Goal: Task Accomplishment & Management: Use online tool/utility

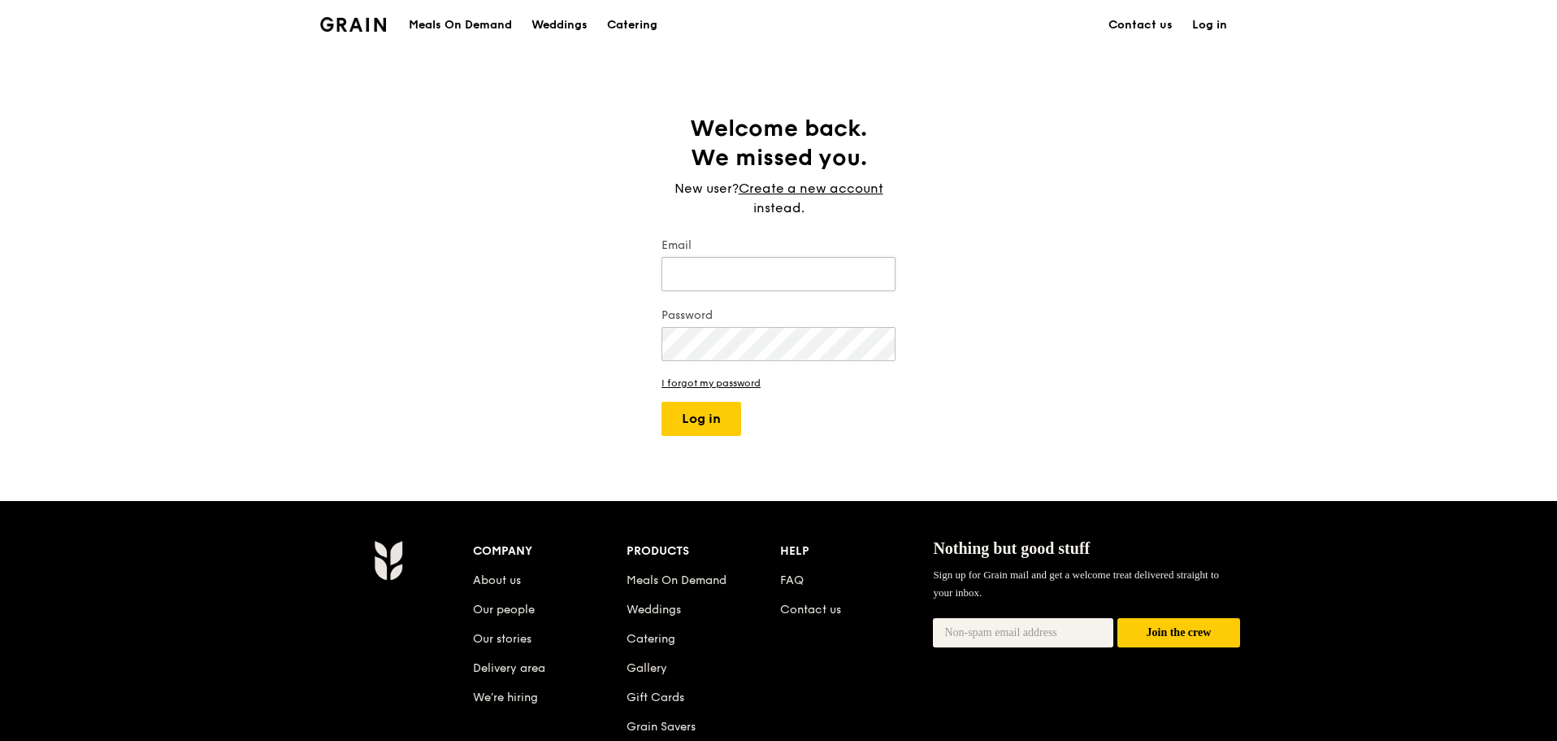
click at [687, 289] on input "Email" at bounding box center [779, 274] width 234 height 34
click at [688, 288] on input "Email" at bounding box center [779, 274] width 234 height 34
type input "[PERSON_NAME][EMAIL_ADDRESS][DOMAIN_NAME]"
click at [662, 402] on button "Log in" at bounding box center [702, 419] width 80 height 34
select select "100"
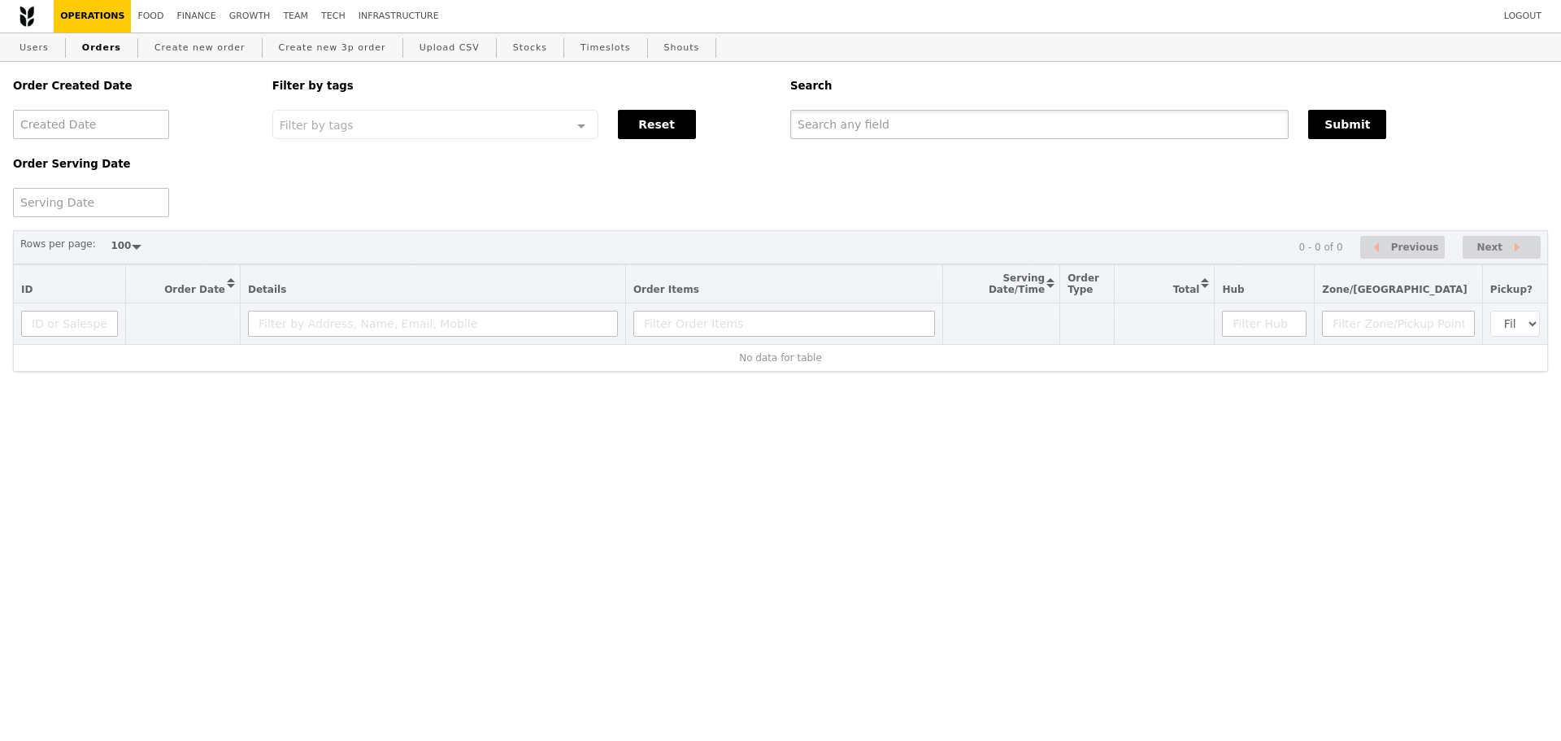
click at [940, 124] on input "text" at bounding box center [1039, 124] width 498 height 29
click at [940, 129] on input "text" at bounding box center [1039, 124] width 498 height 29
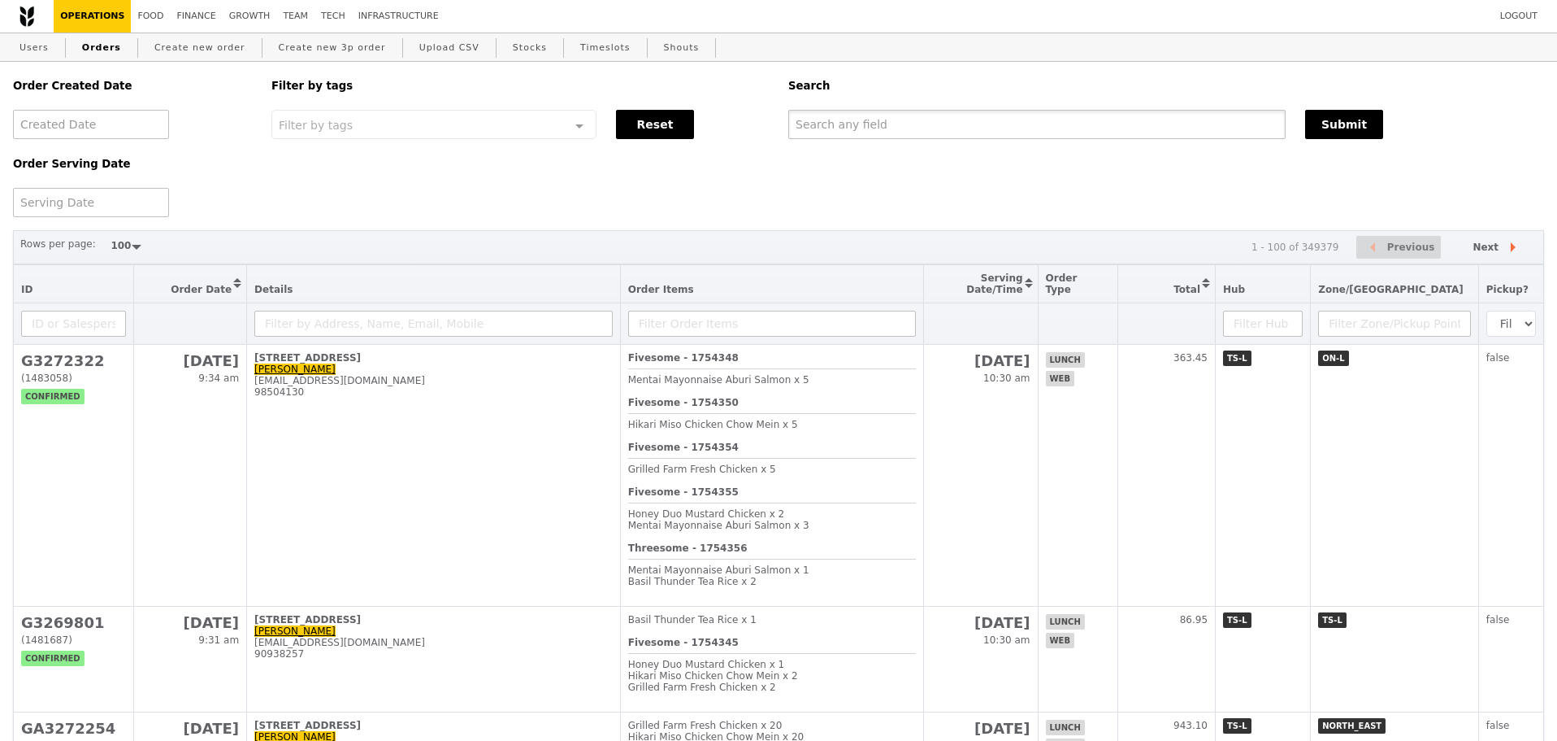
click at [940, 128] on input "text" at bounding box center [1036, 124] width 497 height 29
paste input "[EMAIL_ADDRESS][DOMAIN_NAME]"
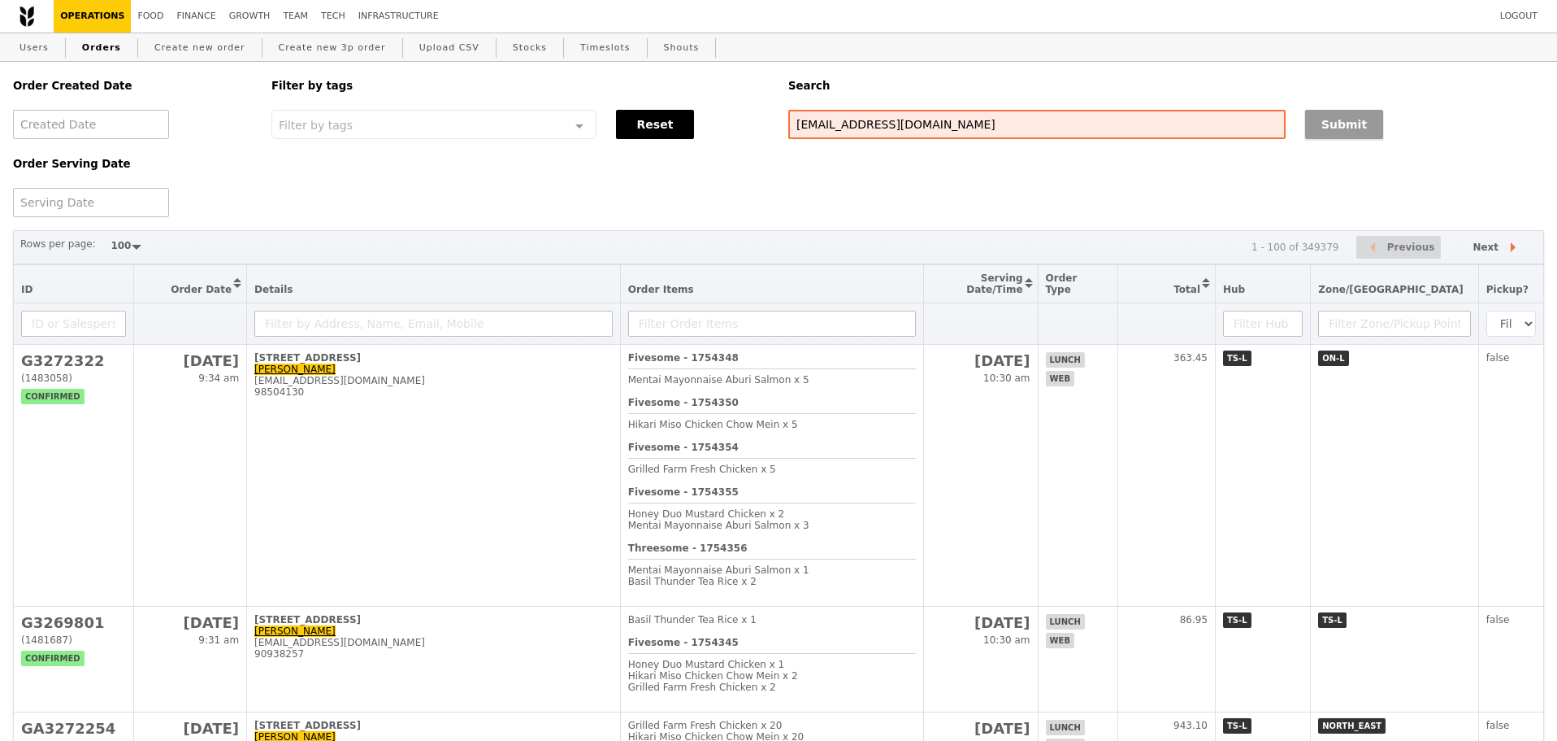
click at [1375, 132] on button "Submit" at bounding box center [1344, 124] width 78 height 29
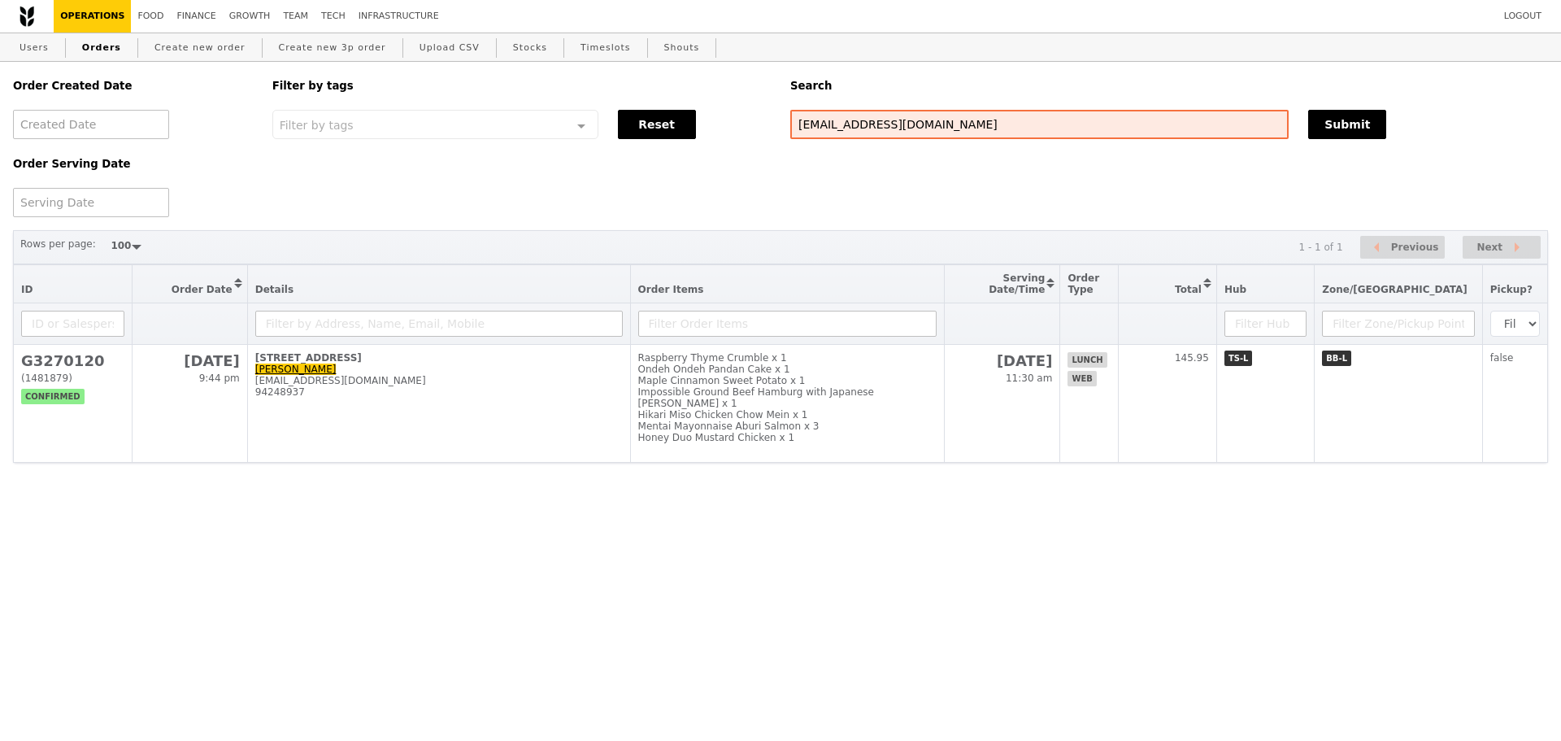
click at [853, 237] on div "Rows per page: 50 100 200 1 - 1 of 1 Previous Next" at bounding box center [780, 247] width 1535 height 35
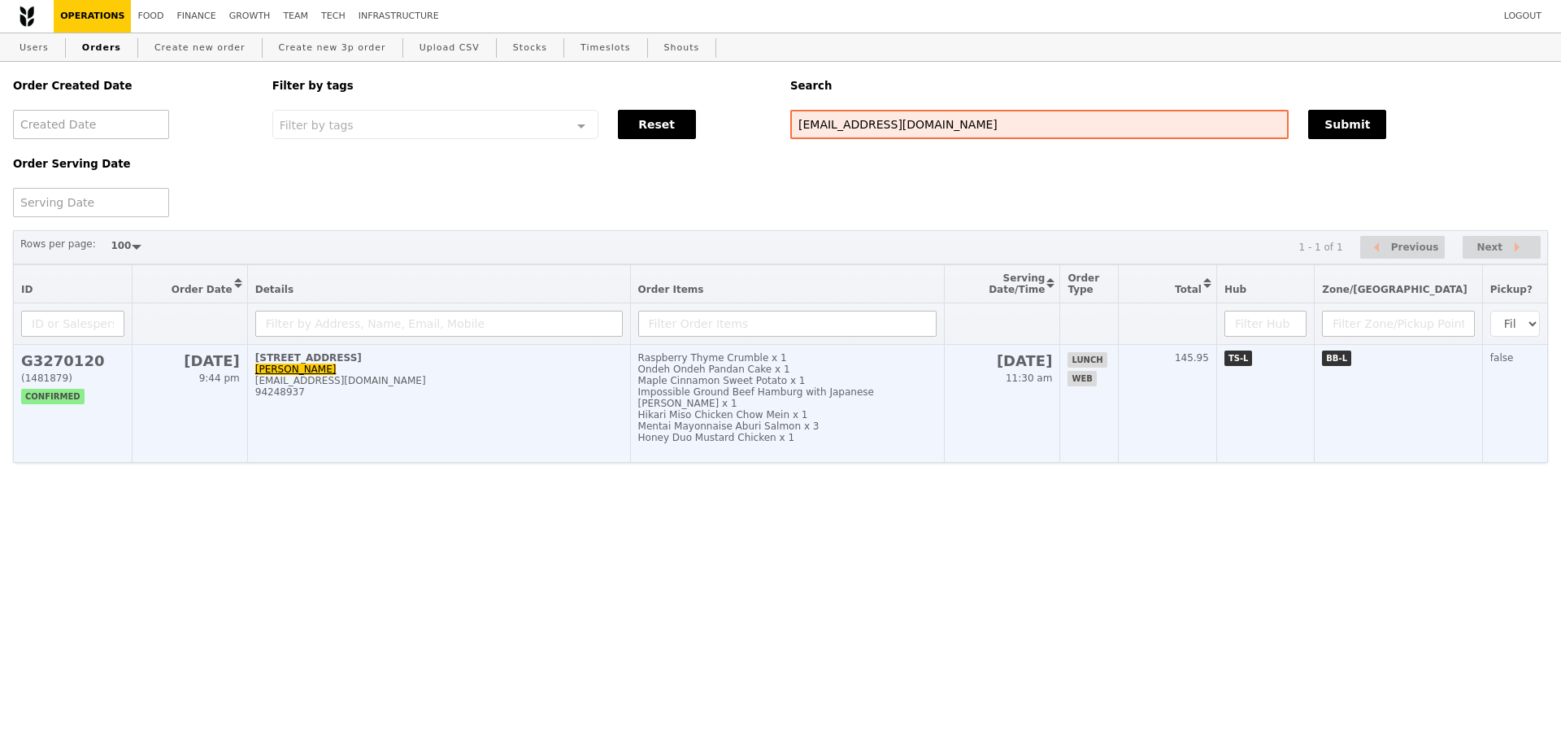
click at [876, 417] on div "Hikari Miso Chicken Chow Mein x 1" at bounding box center [787, 414] width 298 height 11
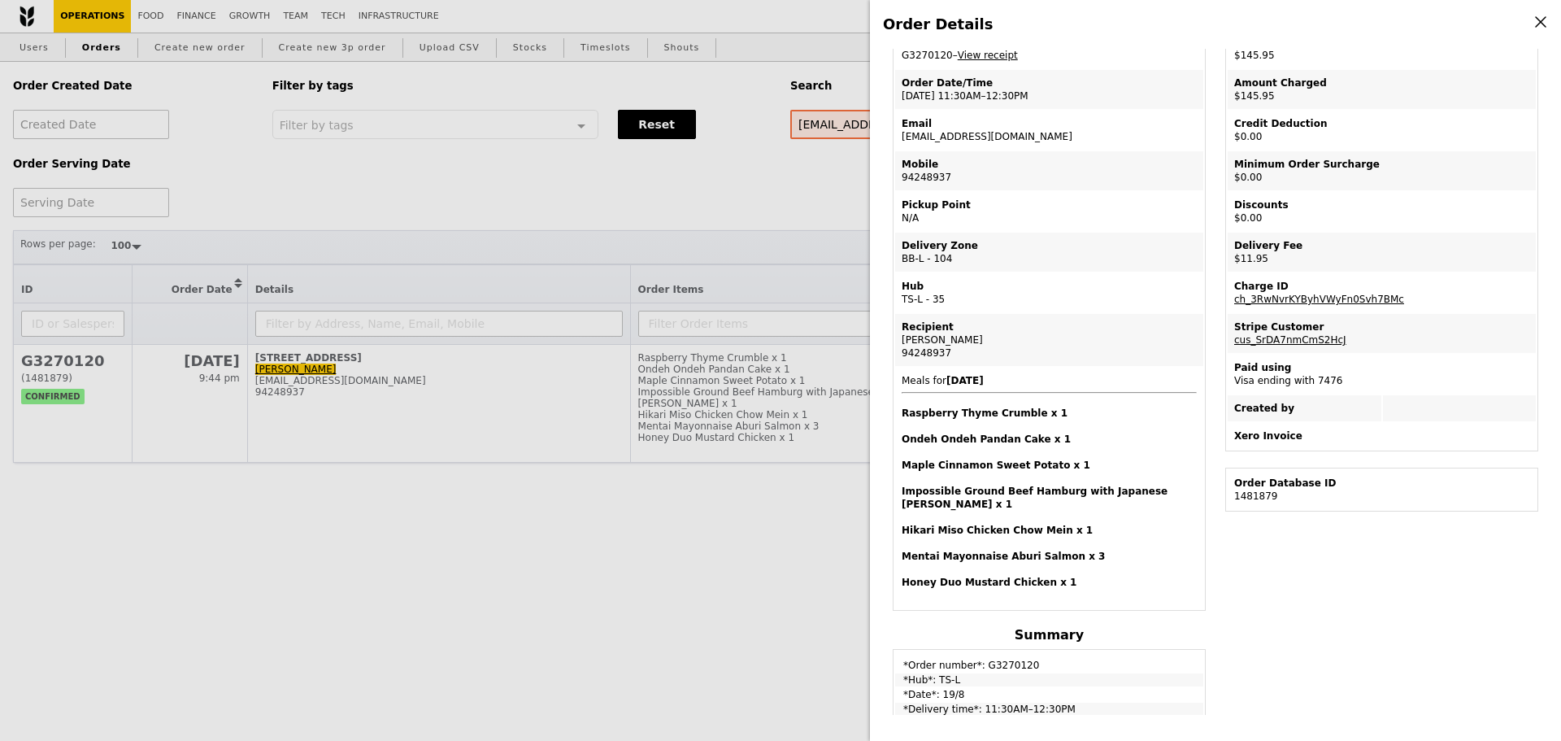
scroll to position [406, 0]
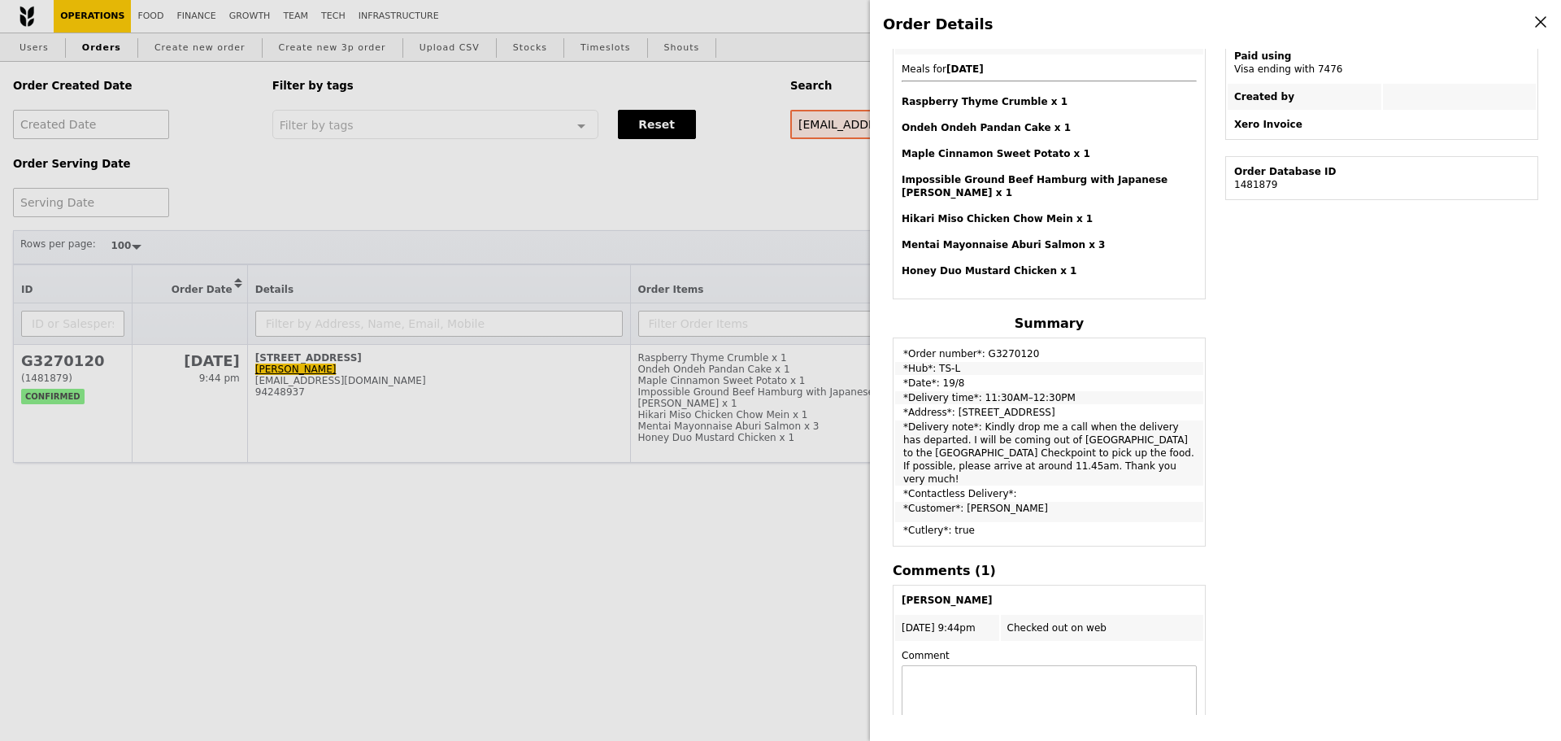
click at [1252, 386] on div "Edit order Changelog Cancel Order ID G3270120 – View receipt Order Date/Time [D…" at bounding box center [1215, 382] width 665 height 666
click at [1244, 376] on div "Edit order Changelog Cancel Order ID G3270120 – View receipt Order Date/Time [D…" at bounding box center [1215, 382] width 665 height 666
click at [1253, 389] on div "Edit order Changelog Cancel Order ID G3270120 – View receipt Order Date/Time [D…" at bounding box center [1215, 382] width 665 height 666
click at [1260, 389] on div "Edit order Changelog Cancel Order ID G3270120 – View receipt Order Date/Time [D…" at bounding box center [1215, 382] width 665 height 666
click at [1264, 384] on div "Edit order Changelog Cancel Order ID G3270120 – View receipt Order Date/Time [D…" at bounding box center [1215, 382] width 665 height 666
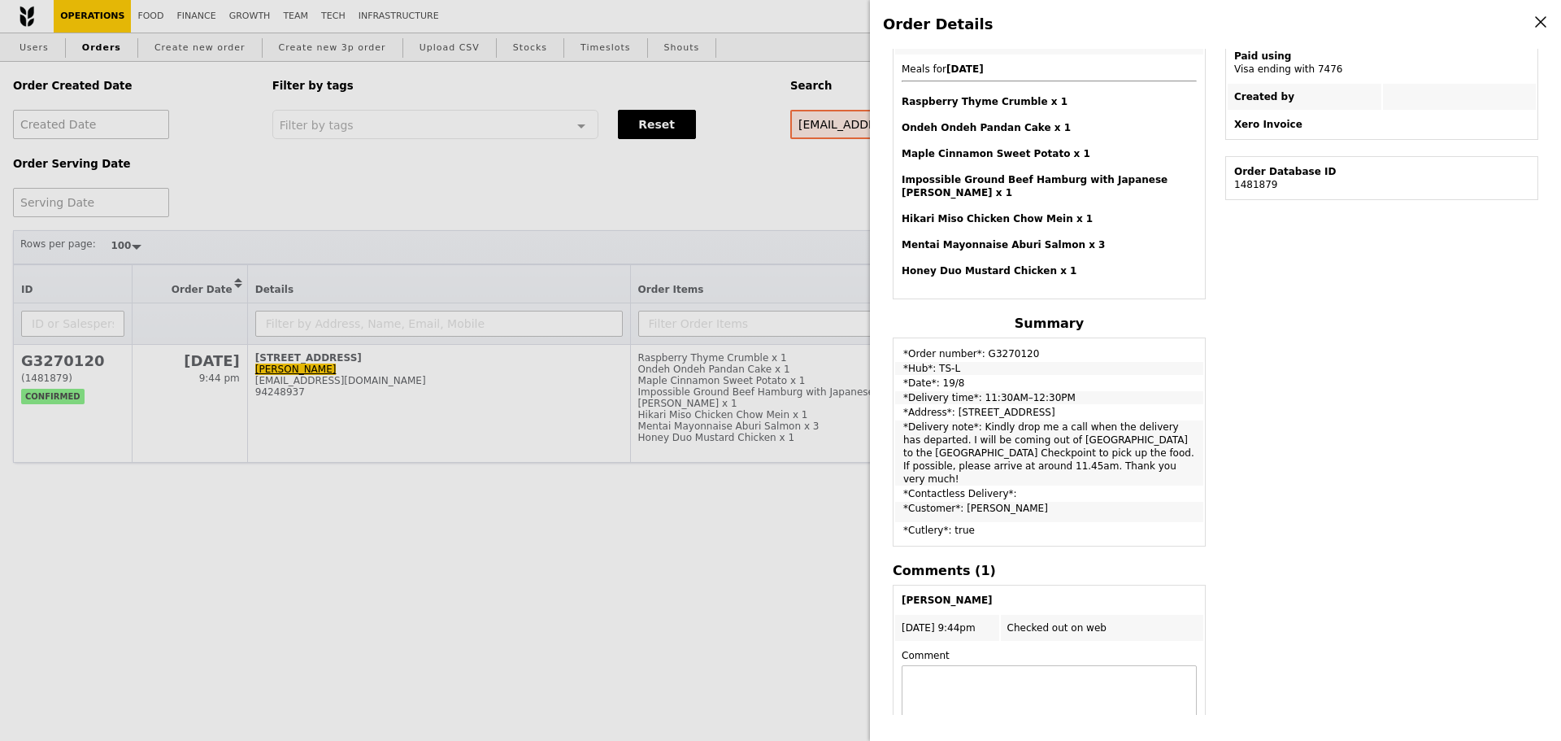
scroll to position [0, 0]
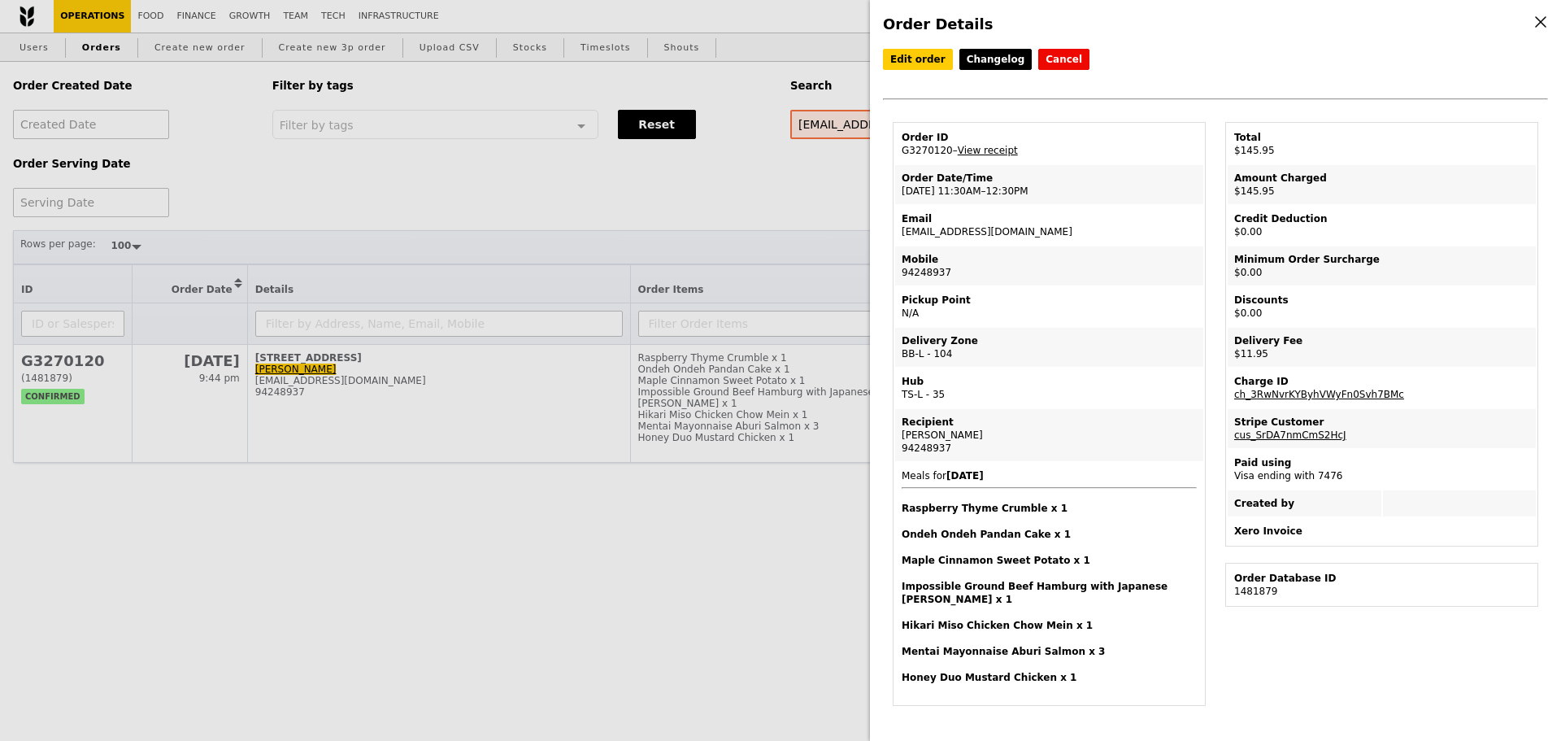
drag, startPoint x: 906, startPoint y: 151, endPoint x: 943, endPoint y: 159, distance: 38.3
click at [943, 159] on td "Order ID G3270120 – View receipt" at bounding box center [1049, 143] width 308 height 39
copy td "G3270120"
click at [800, 223] on div "Order Details Edit order Changelog Cancel Order ID G3270120 – View receipt Orde…" at bounding box center [780, 370] width 1561 height 741
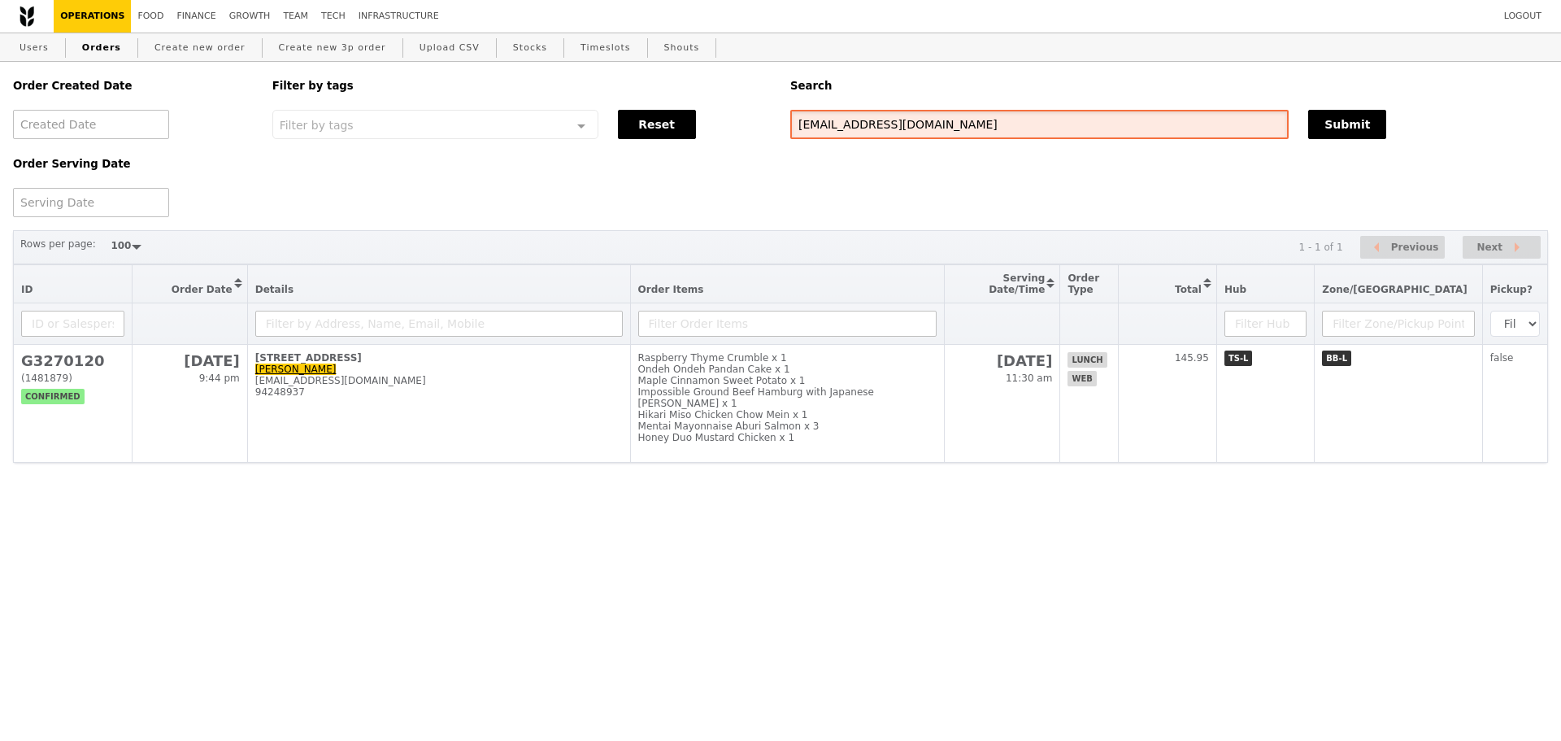
click at [897, 126] on input "[EMAIL_ADDRESS][DOMAIN_NAME]" at bounding box center [1039, 124] width 498 height 29
paste input "G3270120"
type input "G3270120"
click at [1323, 118] on button "Submit" at bounding box center [1347, 124] width 78 height 29
click at [952, 67] on div "Search" at bounding box center [1168, 86] width 777 height 48
